Goal: Check status: Check status

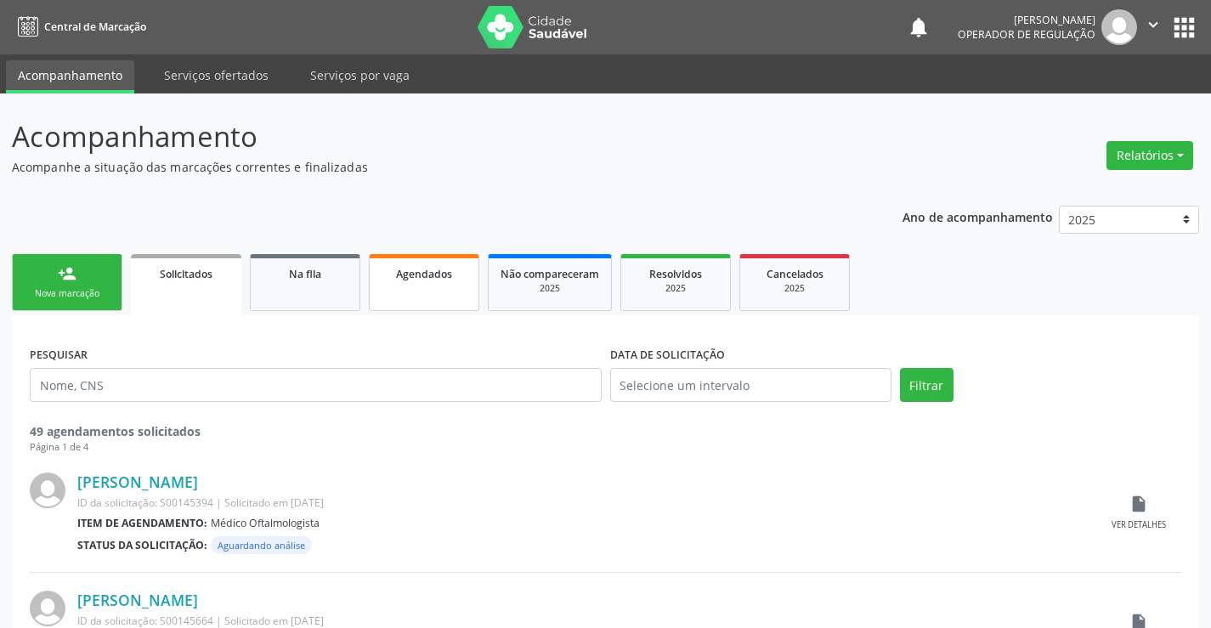
click at [432, 279] on span "Agendados" at bounding box center [424, 274] width 56 height 14
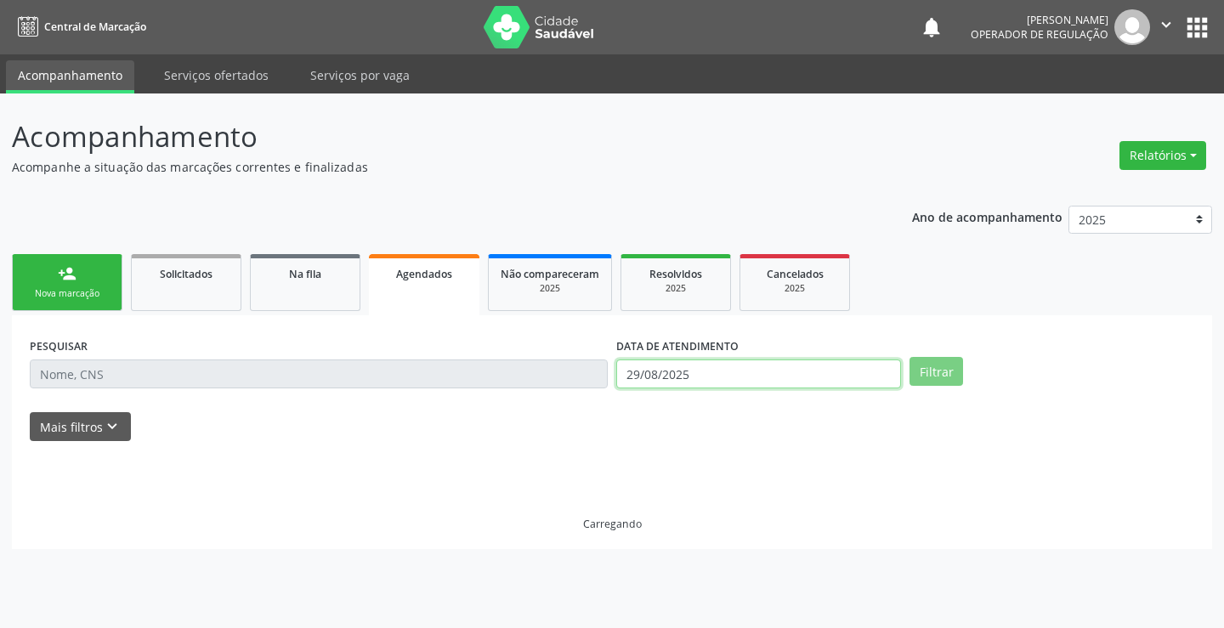
click at [732, 383] on input "29/08/2025" at bounding box center [758, 374] width 285 height 29
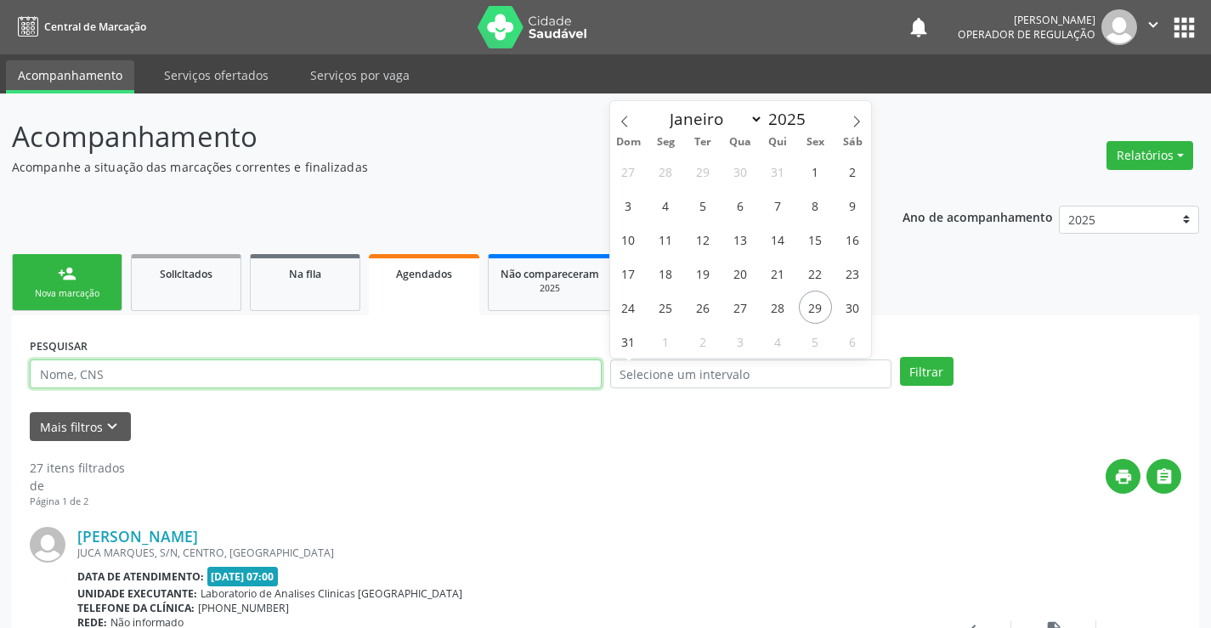
click at [553, 371] on input "text" at bounding box center [316, 374] width 572 height 29
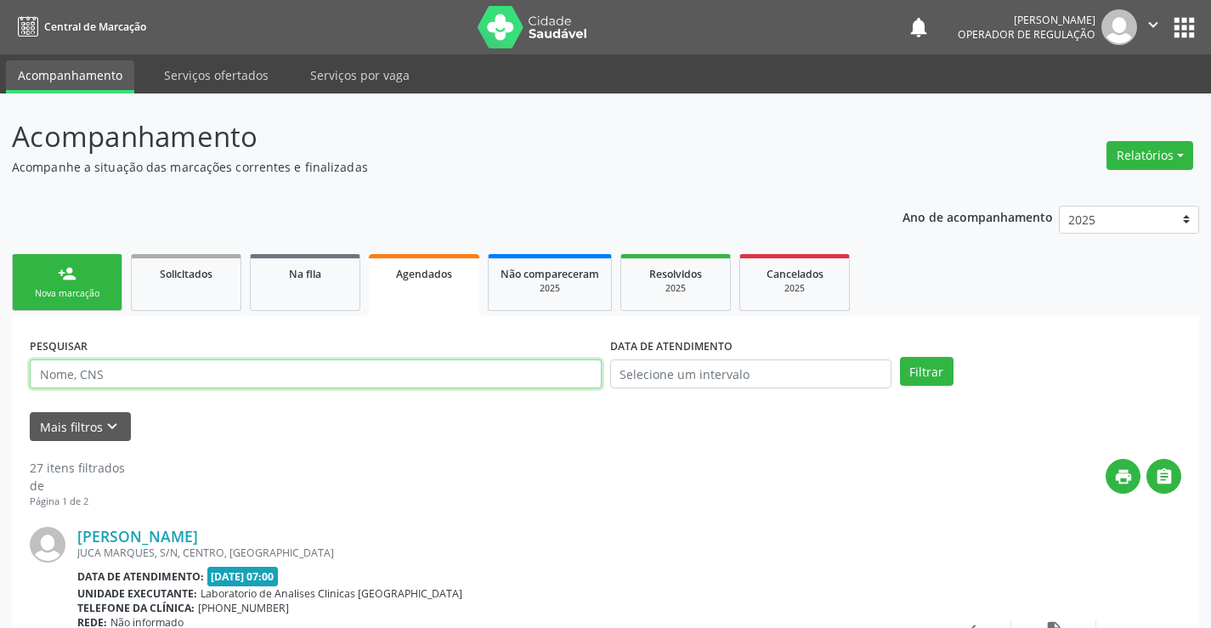
type input "8"
type input "700205459480925"
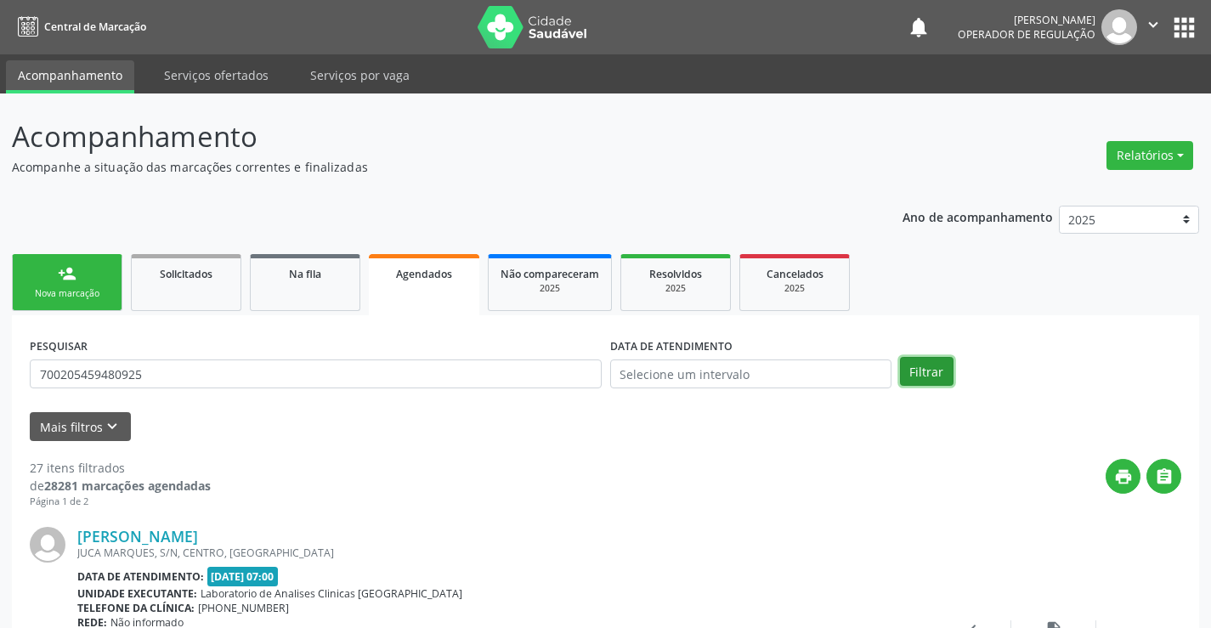
click at [940, 365] on button "Filtrar" at bounding box center [927, 371] width 54 height 29
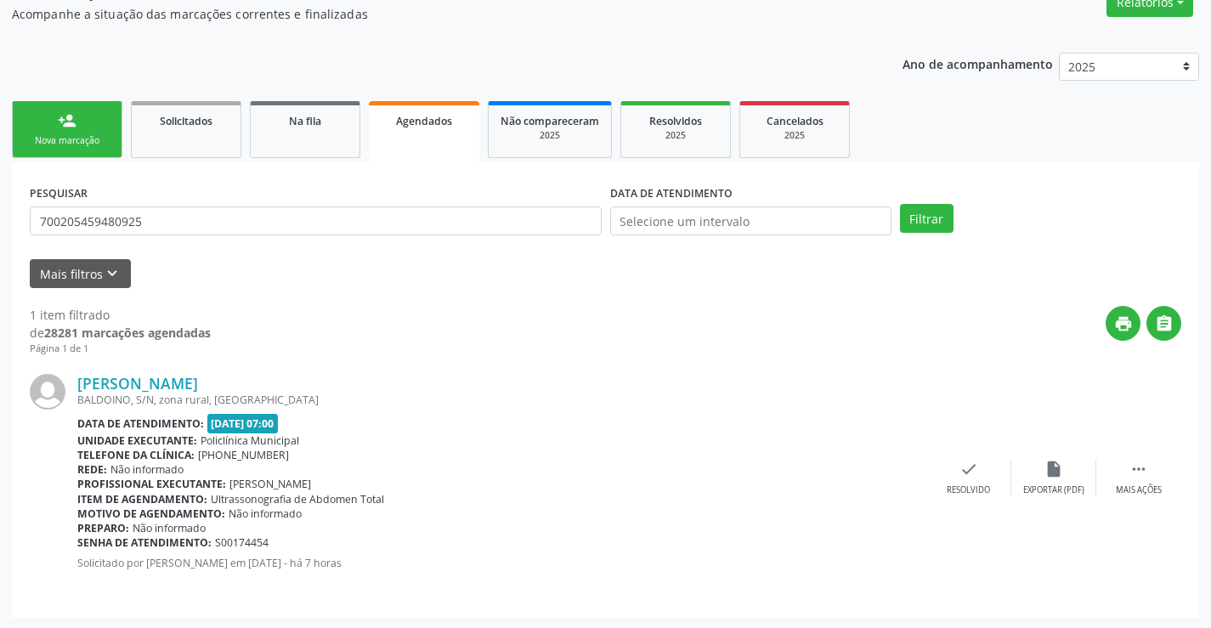
scroll to position [155, 0]
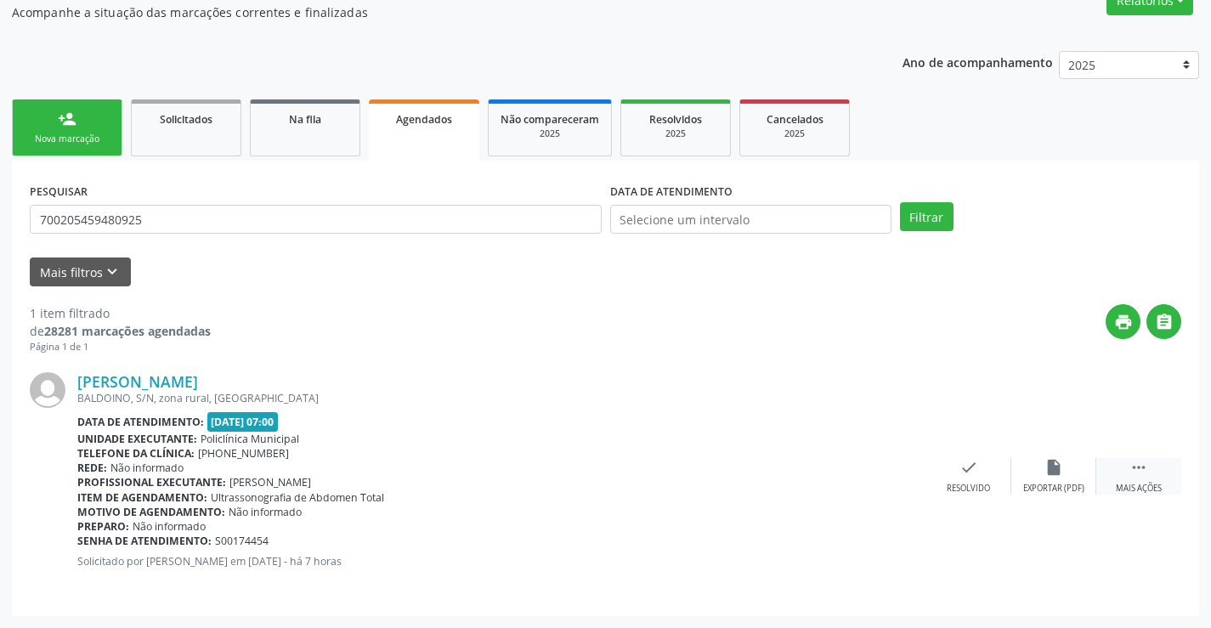
click at [1151, 466] on div " Mais ações" at bounding box center [1139, 476] width 85 height 37
click at [817, 471] on div "print Imprimir" at bounding box center [799, 476] width 85 height 37
